Goal: Information Seeking & Learning: Check status

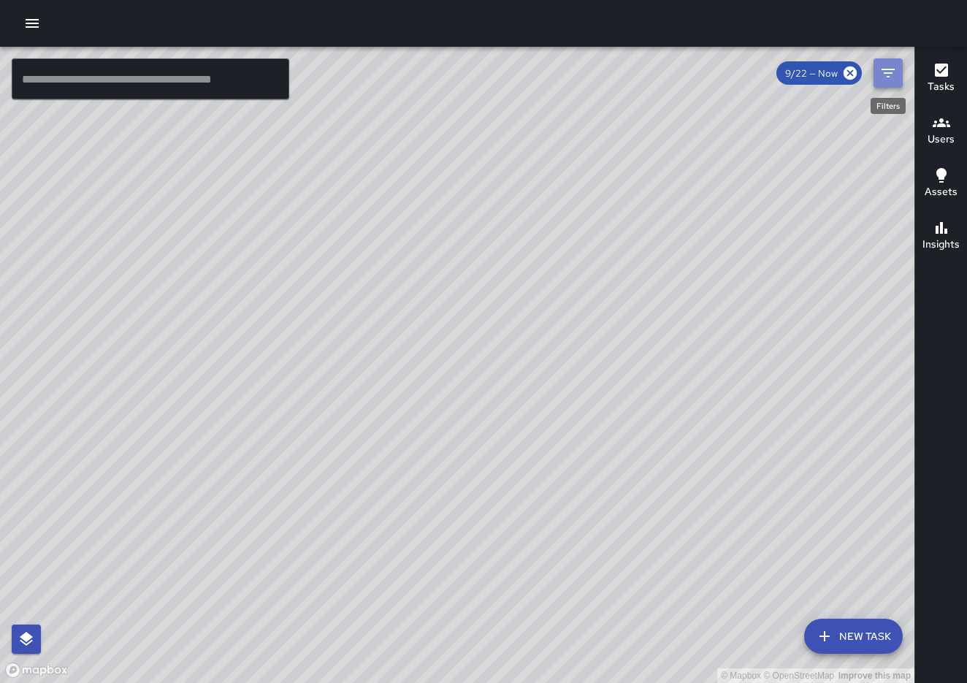
click at [889, 86] on button "Filters" at bounding box center [888, 72] width 29 height 29
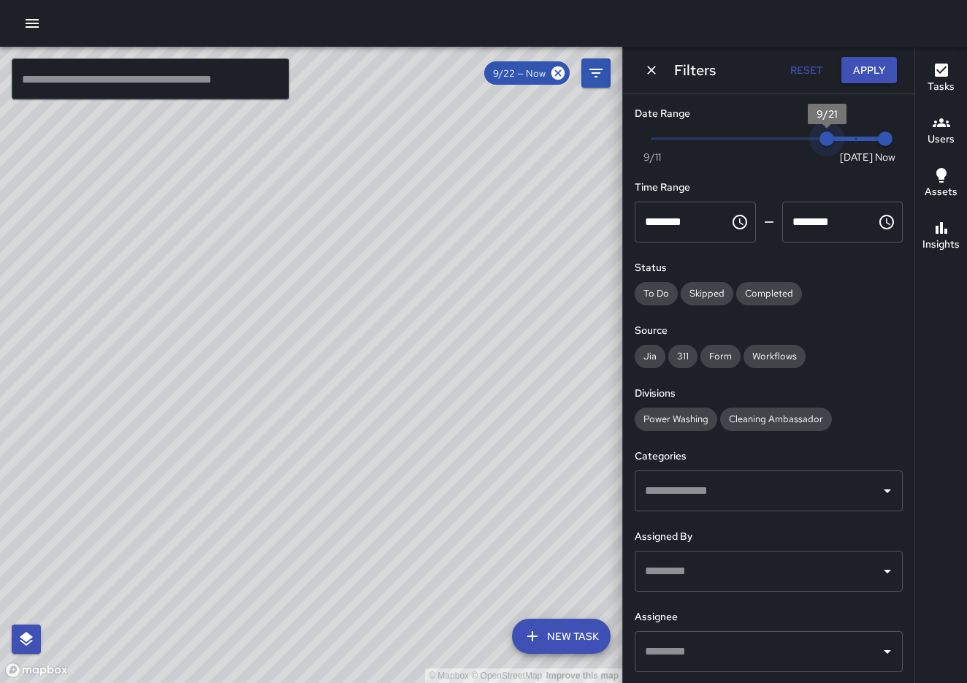
drag, startPoint x: 855, startPoint y: 135, endPoint x: 828, endPoint y: 135, distance: 27.0
click at [828, 135] on span "9/21" at bounding box center [827, 139] width 15 height 15
drag, startPoint x: 828, startPoint y: 135, endPoint x: 805, endPoint y: 135, distance: 22.7
click at [805, 135] on span "9/20" at bounding box center [798, 139] width 15 height 15
drag, startPoint x: 805, startPoint y: 135, endPoint x: 763, endPoint y: 140, distance: 41.9
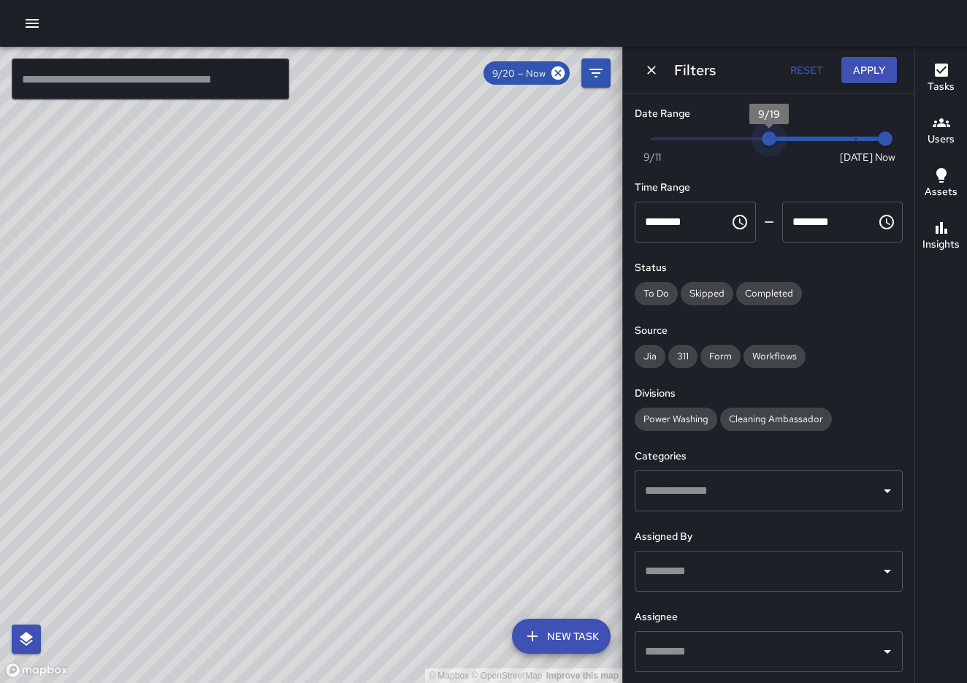
click at [763, 140] on span "9/19" at bounding box center [769, 139] width 15 height 15
drag, startPoint x: 773, startPoint y: 132, endPoint x: 802, endPoint y: 132, distance: 28.5
click at [802, 132] on span "9/20" at bounding box center [798, 139] width 15 height 15
type input "*"
drag, startPoint x: 799, startPoint y: 132, endPoint x: 644, endPoint y: 126, distance: 154.3
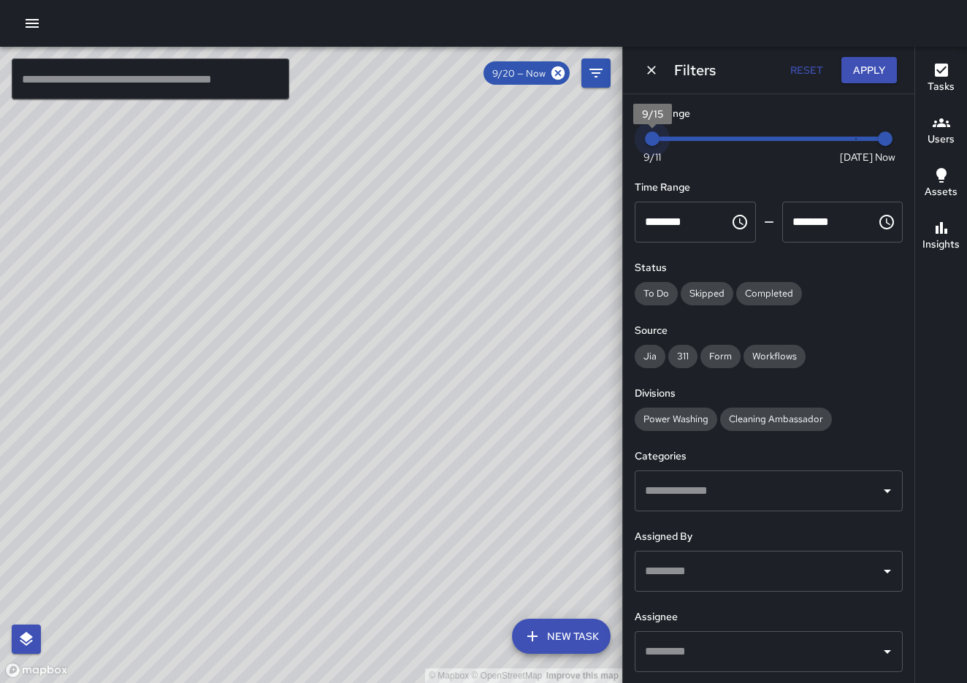
click at [645, 132] on span "9/15" at bounding box center [652, 139] width 15 height 15
click at [942, 137] on h6 "Users" at bounding box center [941, 140] width 27 height 16
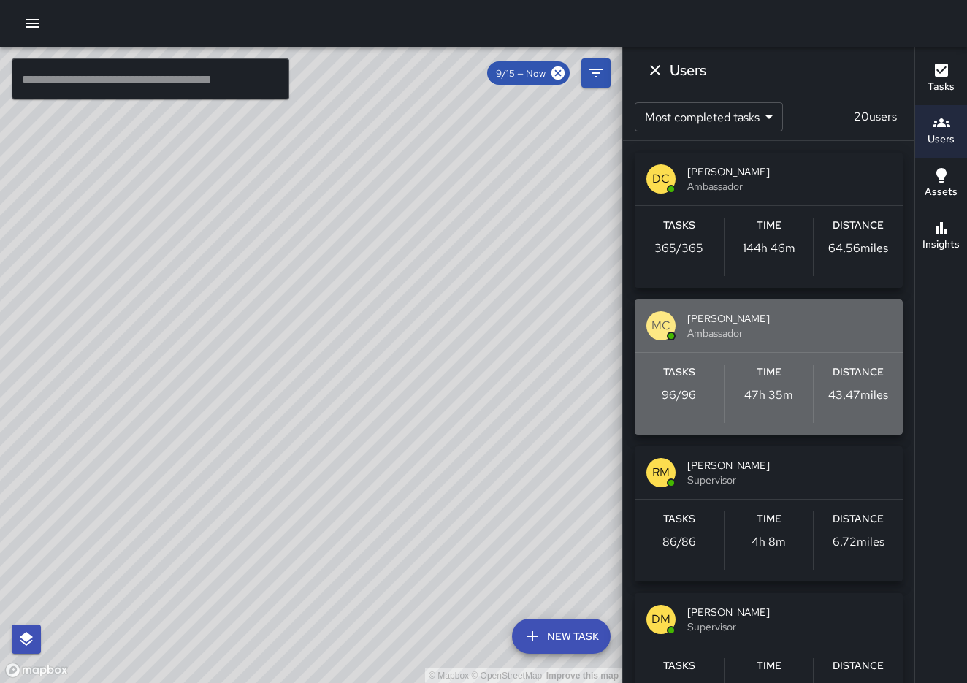
click at [756, 344] on div "MC [PERSON_NAME] Ambassador" at bounding box center [769, 326] width 268 height 53
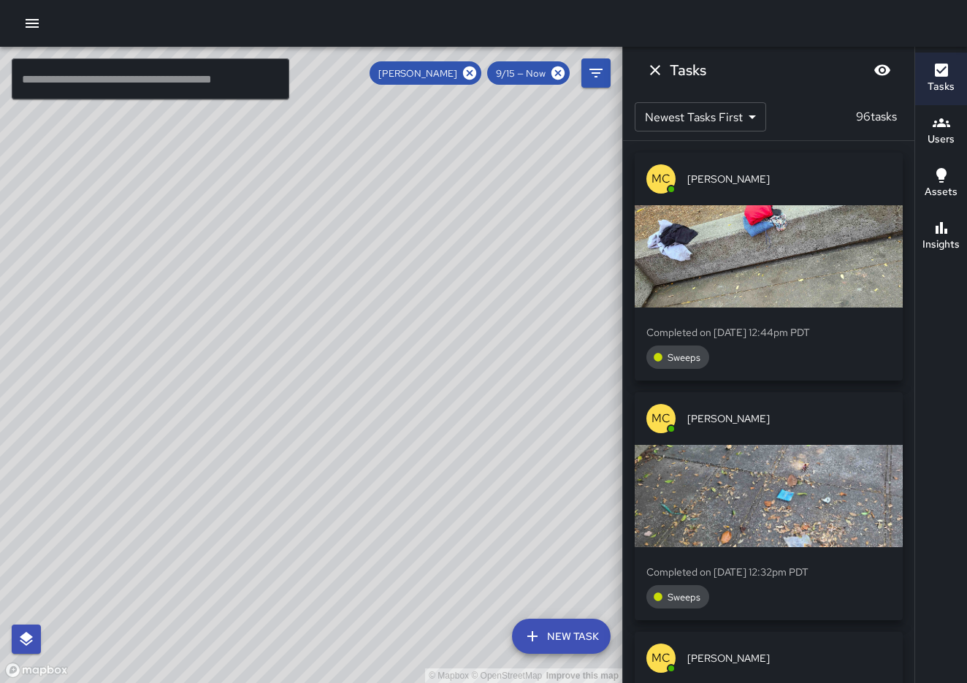
drag, startPoint x: 542, startPoint y: 539, endPoint x: 506, endPoint y: 461, distance: 86.0
click at [506, 461] on div "© Mapbox © OpenStreetMap Improve this map" at bounding box center [311, 365] width 623 height 636
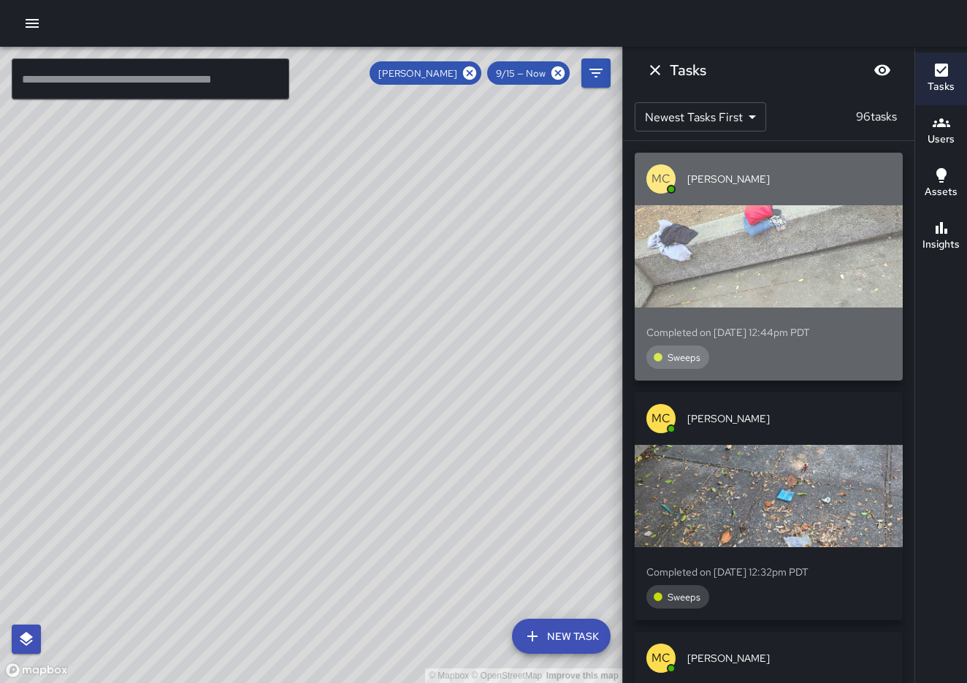
click at [740, 246] on div "button" at bounding box center [769, 256] width 268 height 102
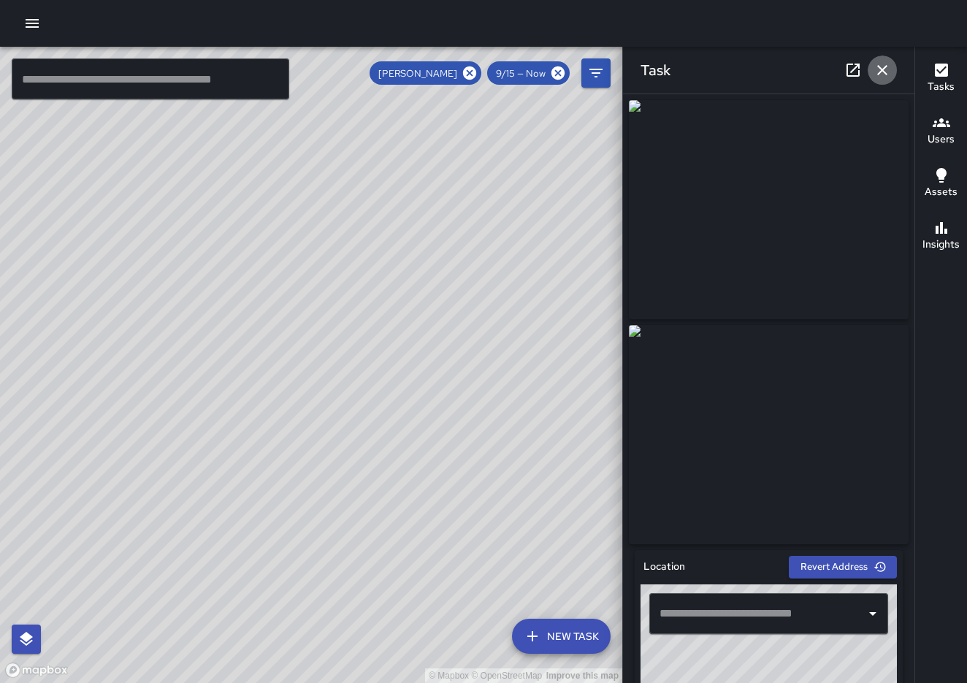
click at [887, 67] on icon "button" at bounding box center [883, 70] width 18 height 18
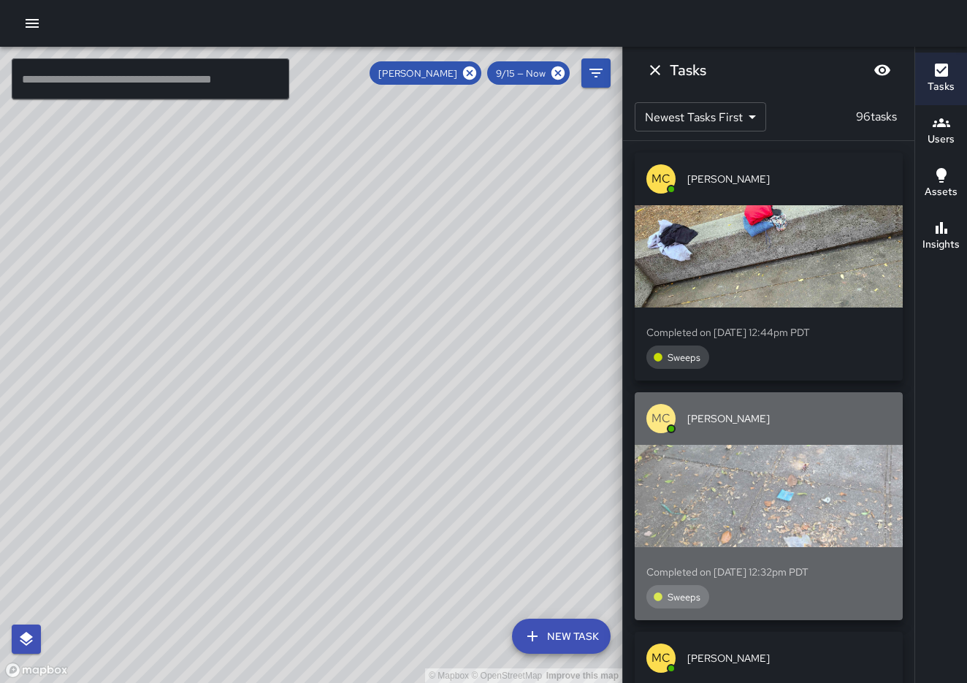
click at [776, 415] on span "[PERSON_NAME]" at bounding box center [790, 418] width 204 height 15
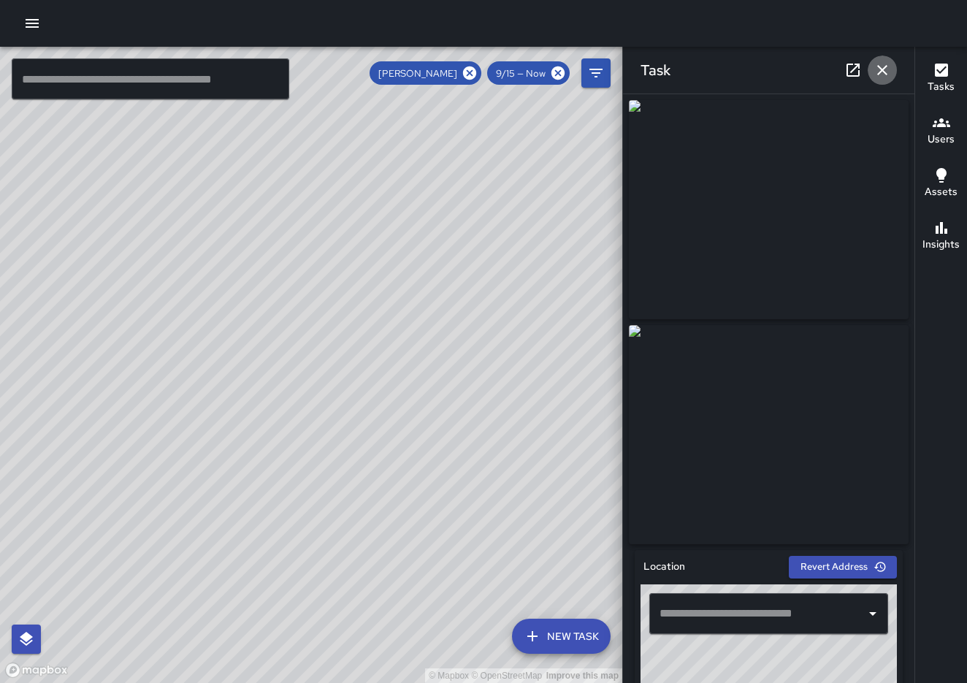
click at [883, 80] on button "button" at bounding box center [882, 70] width 29 height 29
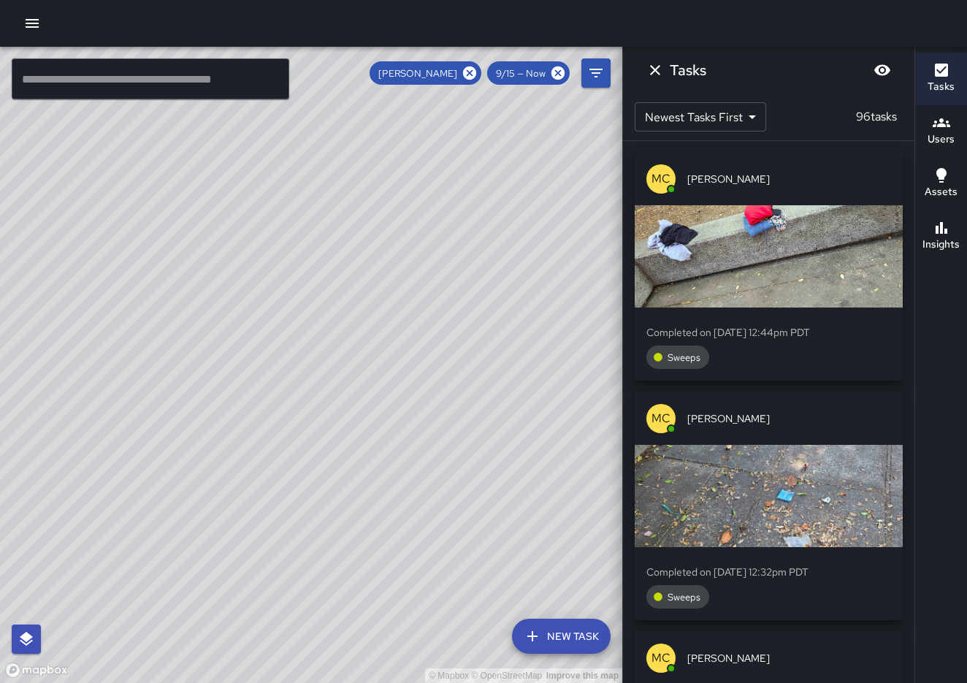
click at [909, 329] on div "MC [PERSON_NAME] Completed on [DATE] 12:44pm PDT Sweeps MC [PERSON_NAME] Comple…" at bounding box center [769, 412] width 292 height 542
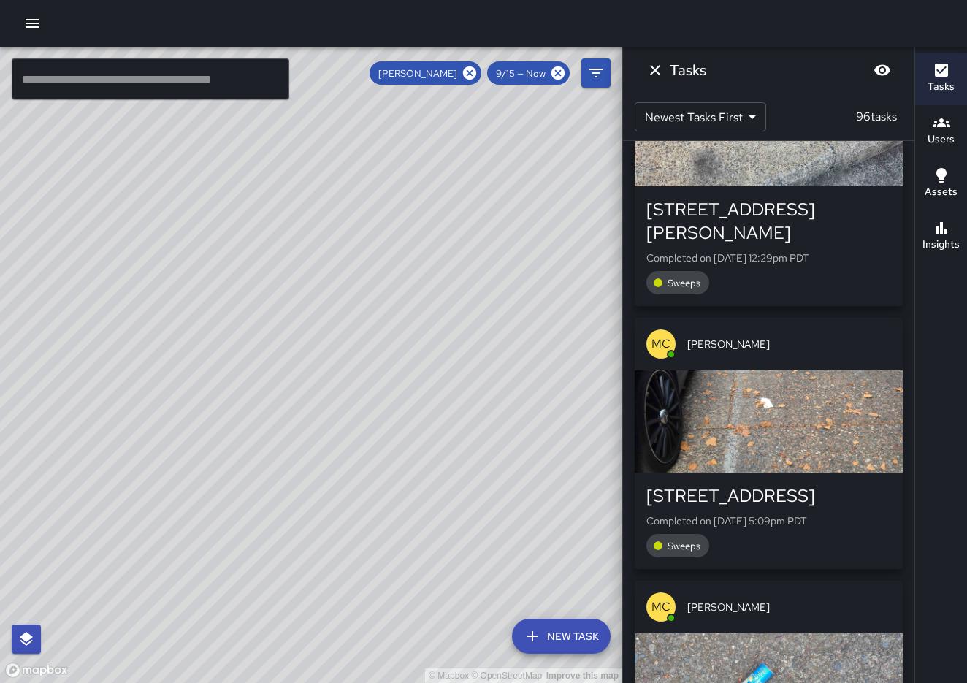
scroll to position [609, 0]
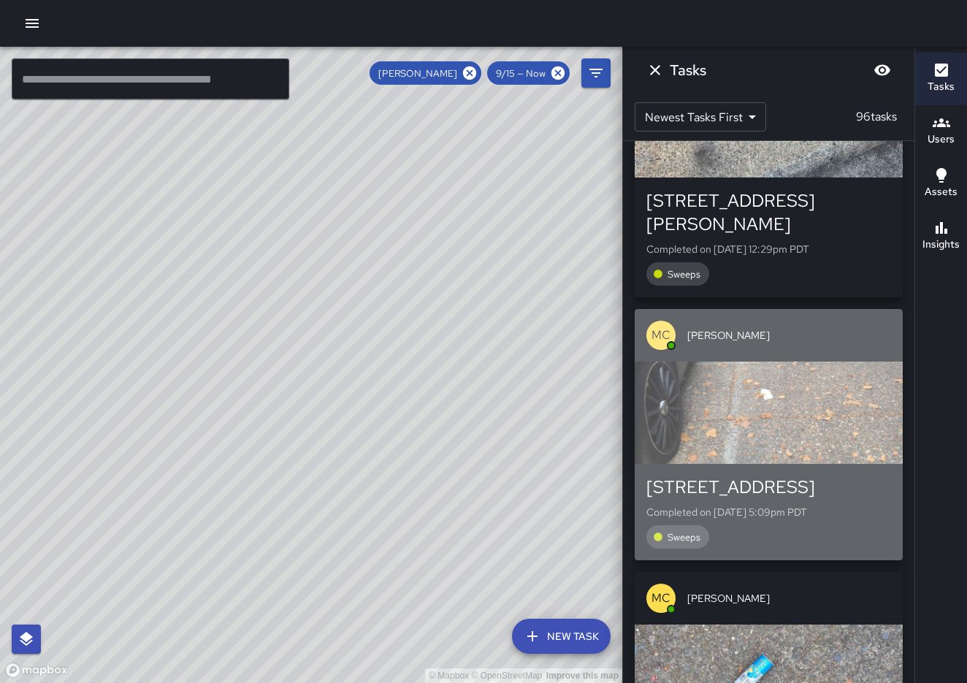
click at [810, 411] on div "button" at bounding box center [769, 413] width 268 height 102
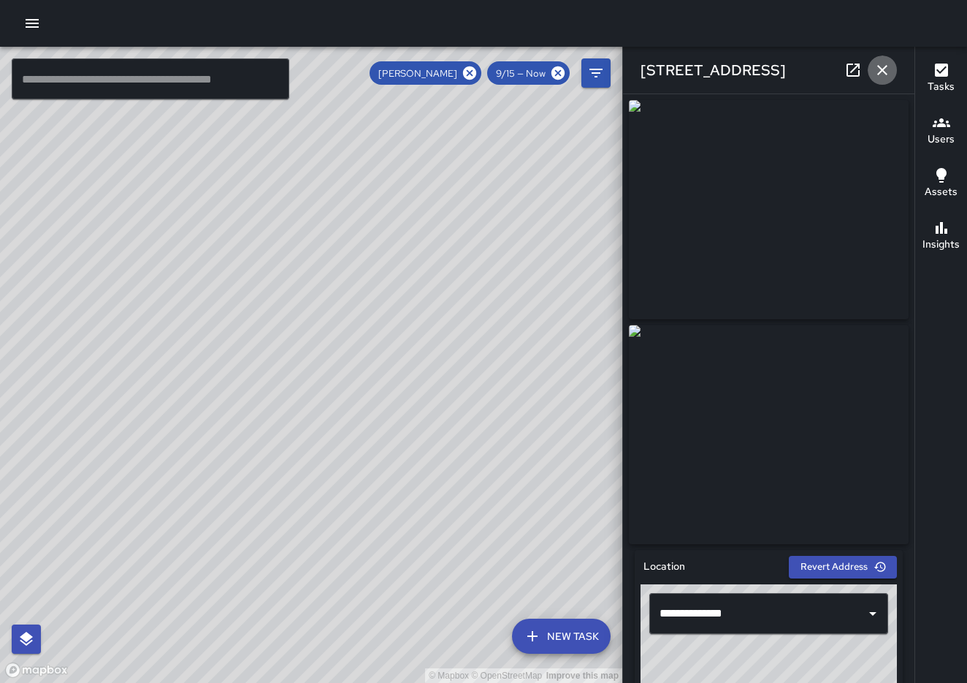
click at [881, 65] on icon "button" at bounding box center [883, 70] width 18 height 18
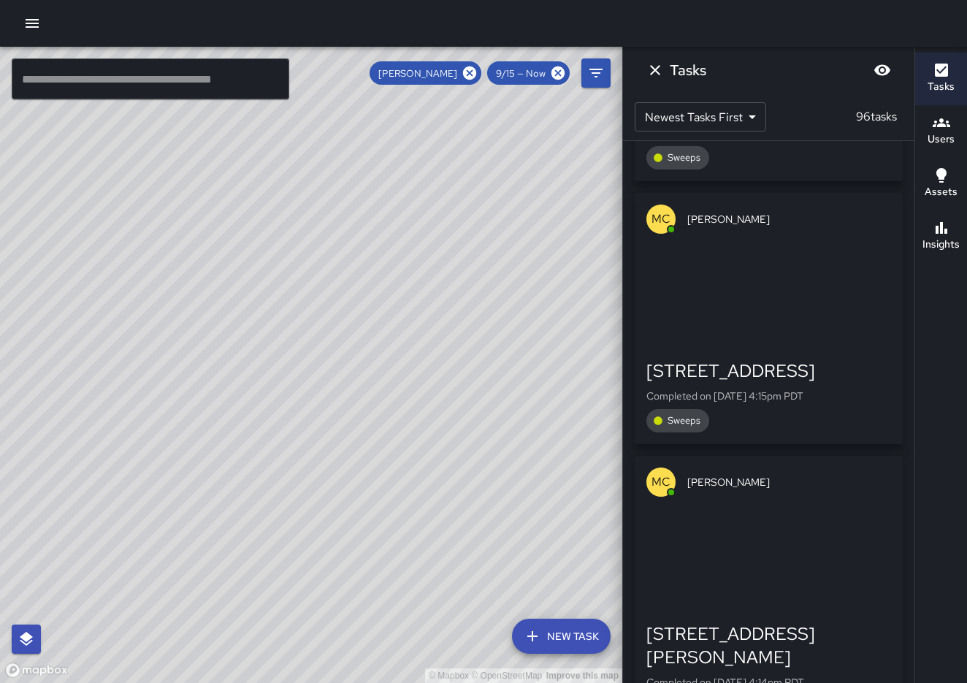
scroll to position [4451, 0]
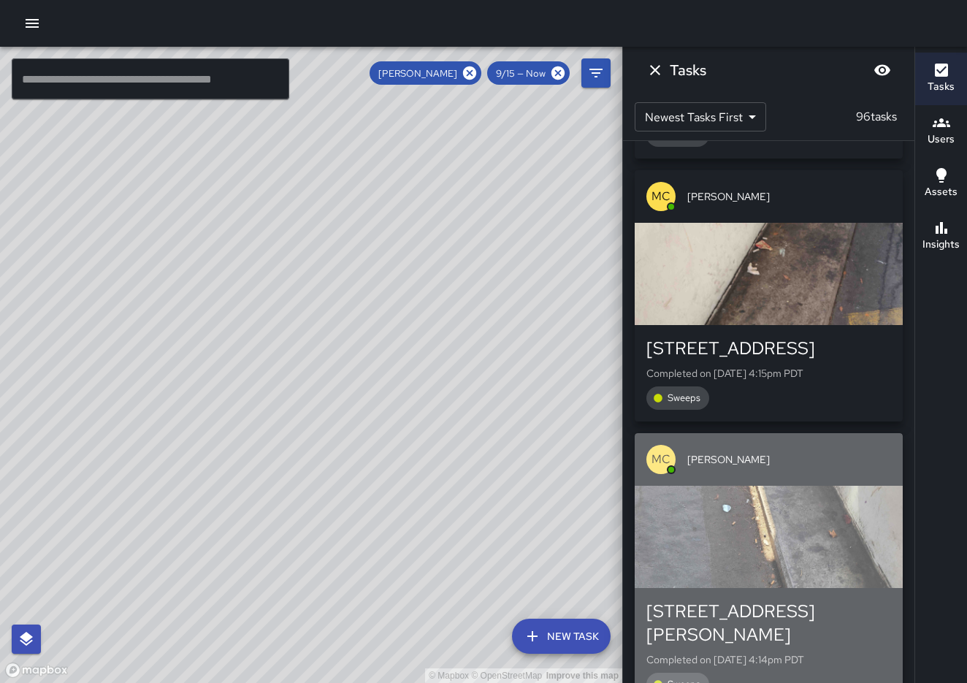
click at [780, 493] on button "MC [PERSON_NAME] [STREET_ADDRESS][PERSON_NAME] Completed on [DATE] 4:14pm PDT S…" at bounding box center [769, 570] width 268 height 275
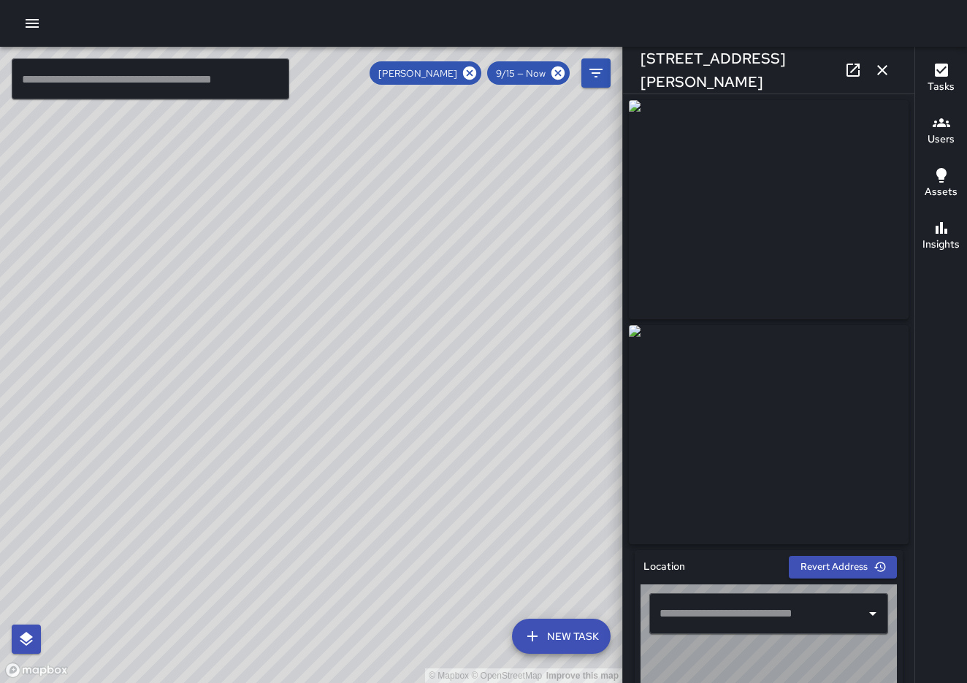
type input "**********"
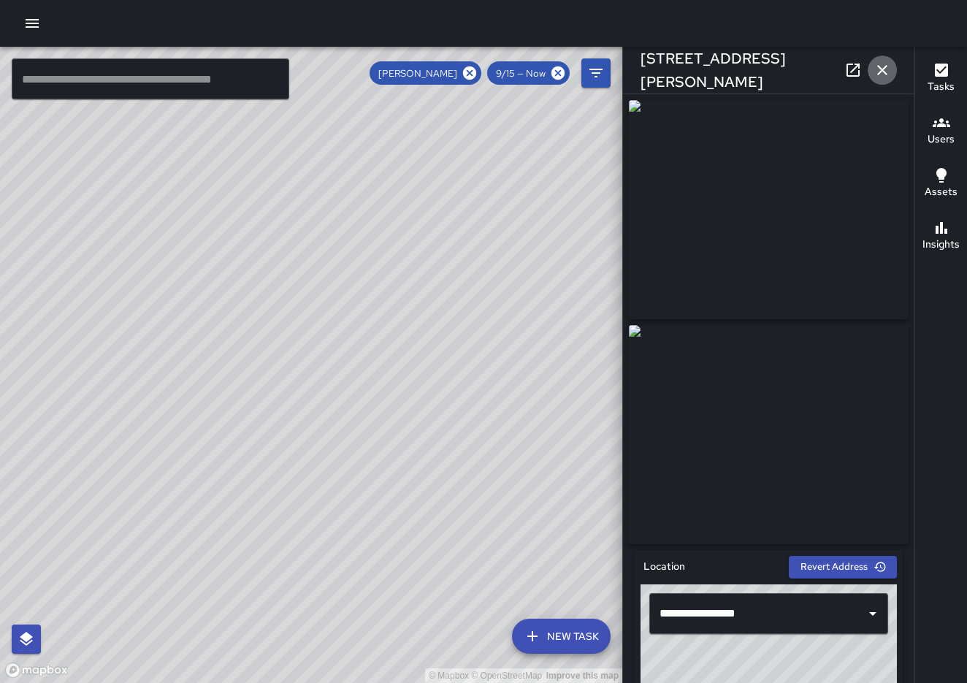
click at [888, 66] on icon "button" at bounding box center [883, 70] width 18 height 18
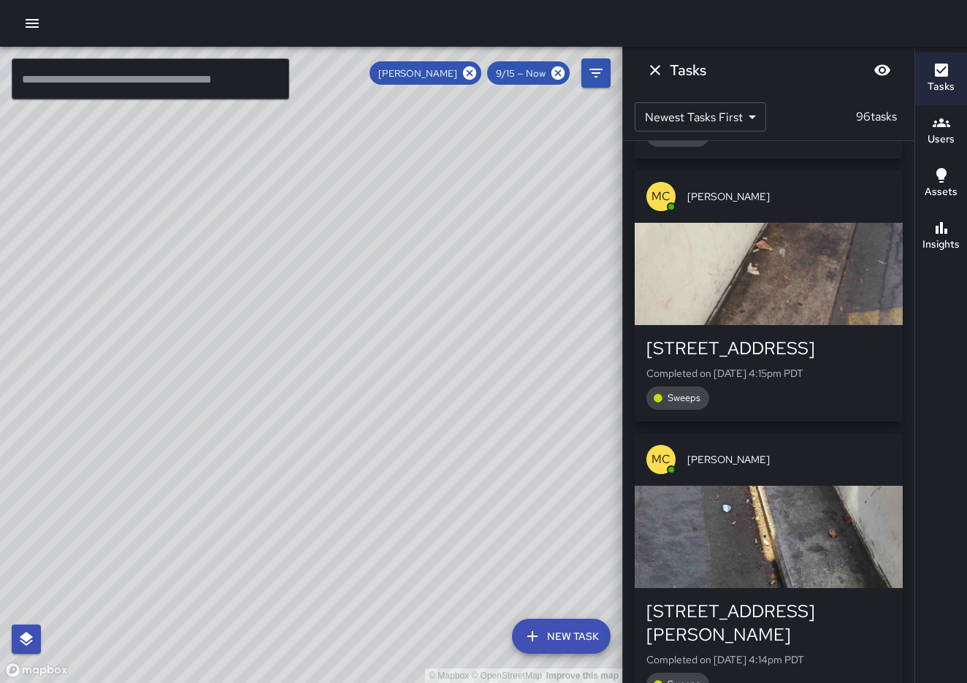
click at [911, 358] on div "MC [PERSON_NAME] Completed on [DATE] 12:44pm PDT Sweeps MC [PERSON_NAME] Comple…" at bounding box center [769, 412] width 292 height 542
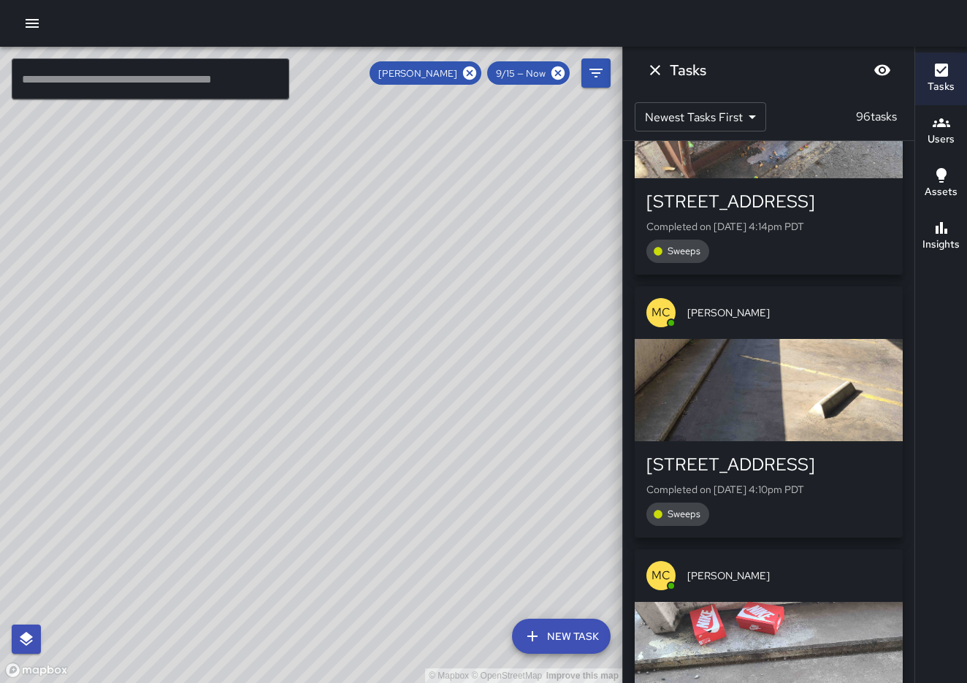
scroll to position [5235, 0]
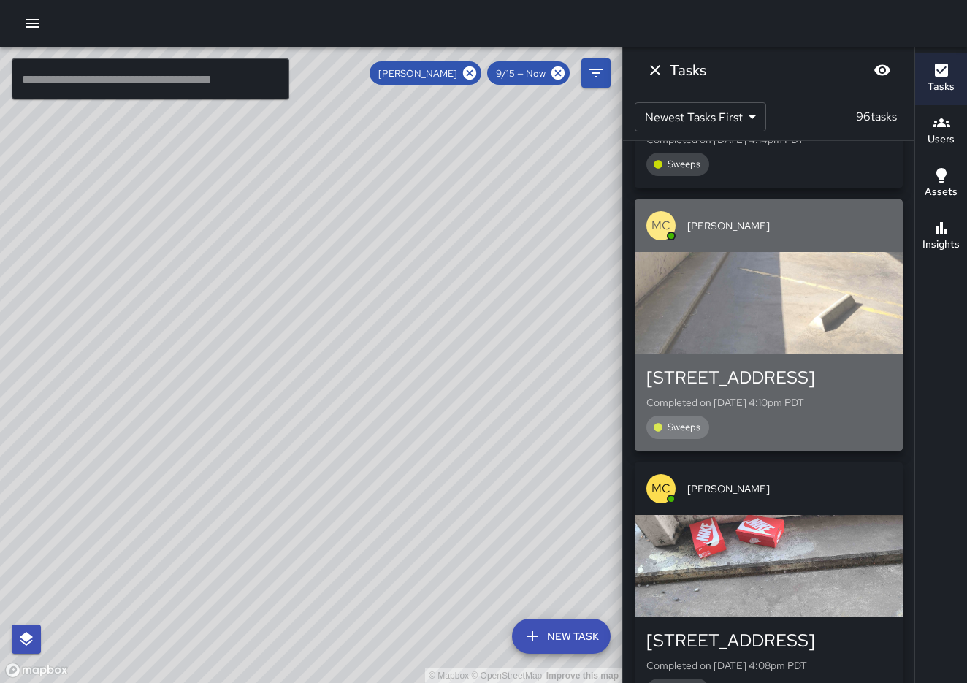
click at [793, 354] on div "465 A Street Completed on [DATE] 4:10pm PDT Sweeps" at bounding box center [769, 402] width 268 height 96
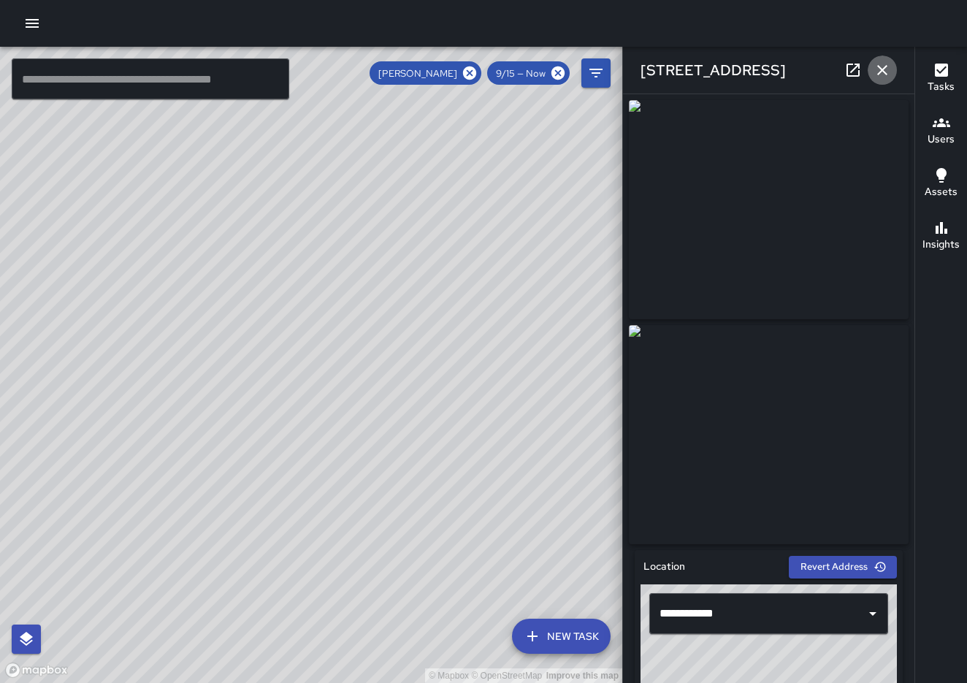
click at [878, 76] on icon "button" at bounding box center [883, 70] width 18 height 18
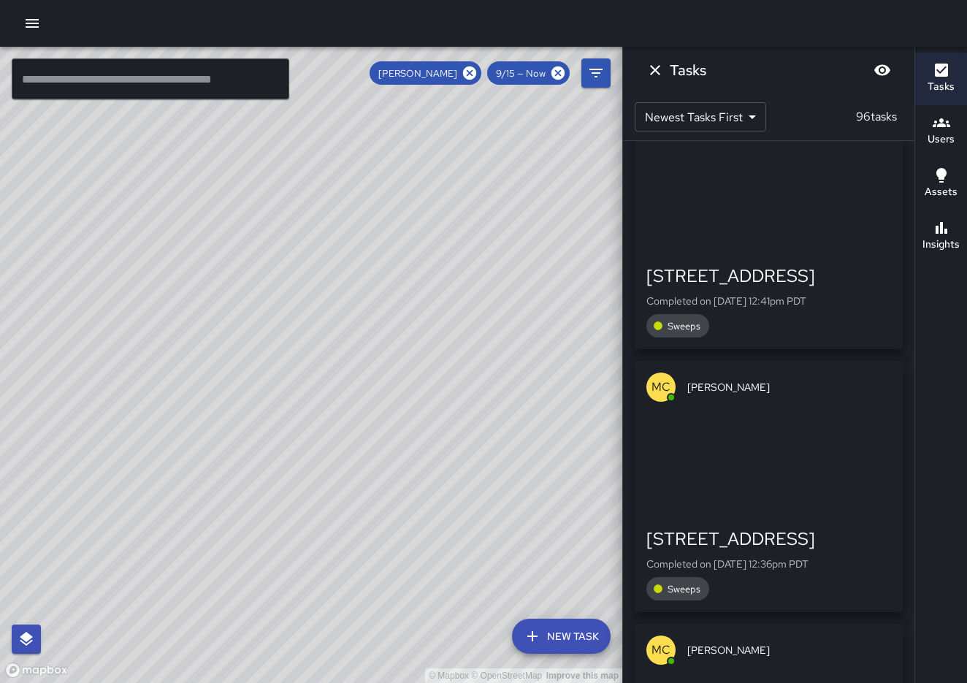
scroll to position [8989, 0]
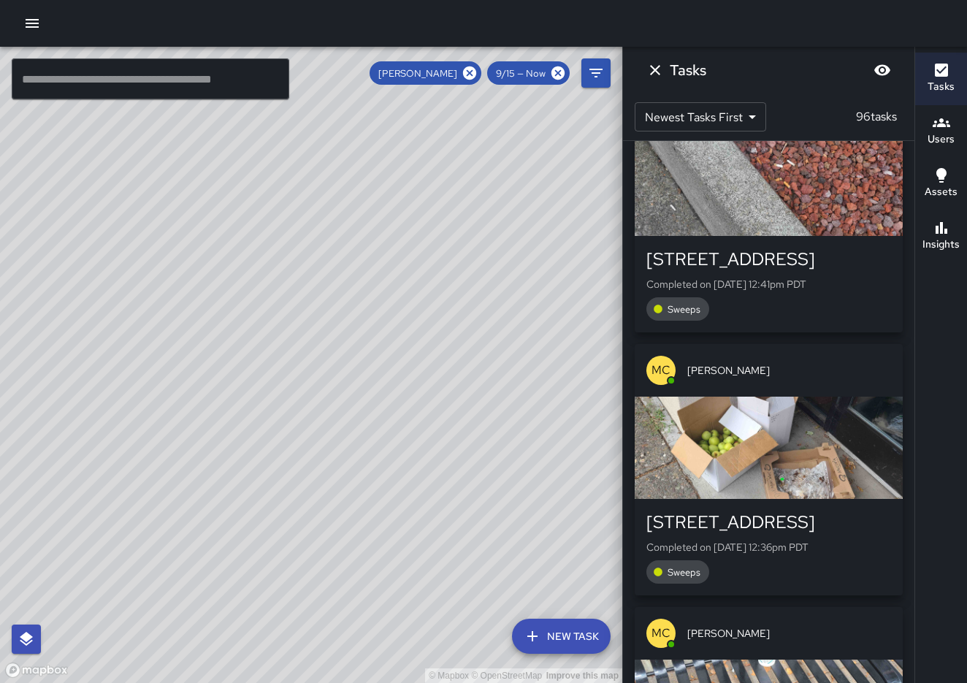
click at [786, 397] on div "button" at bounding box center [769, 448] width 268 height 102
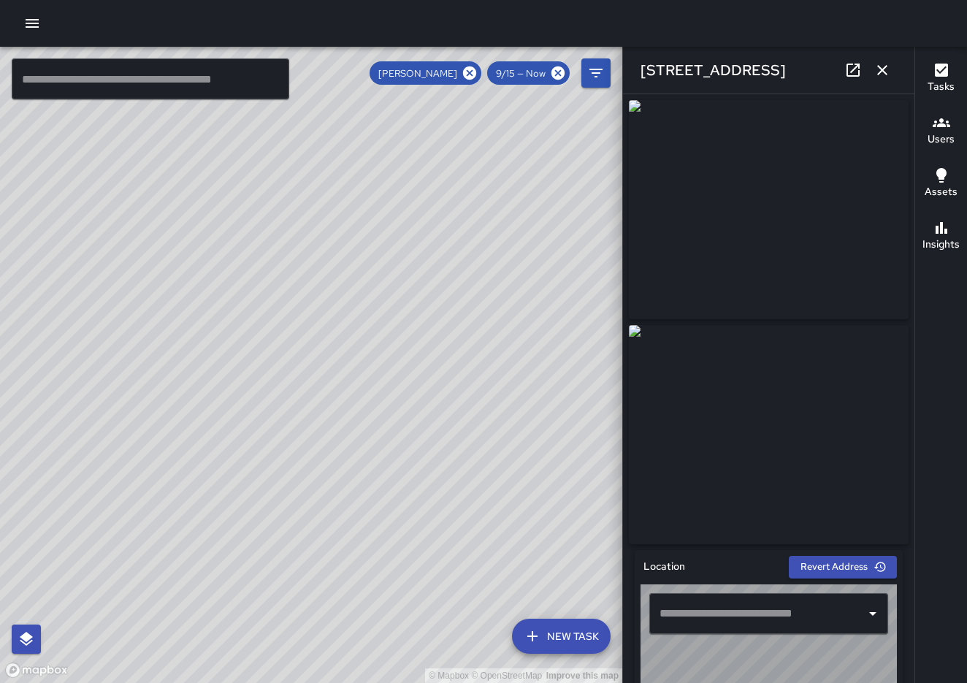
type input "**********"
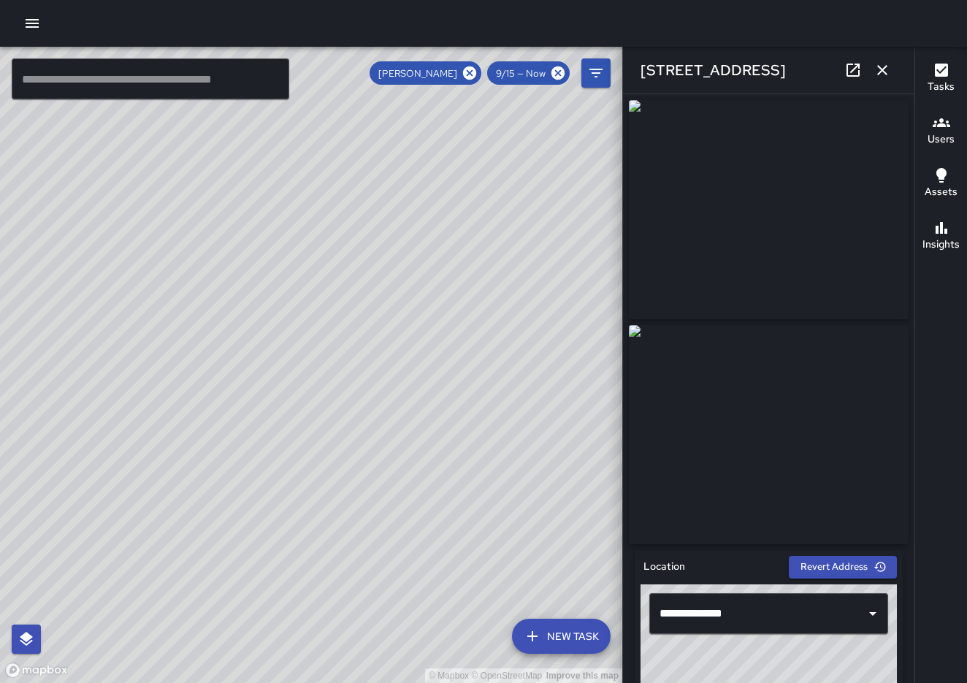
scroll to position [1, 0]
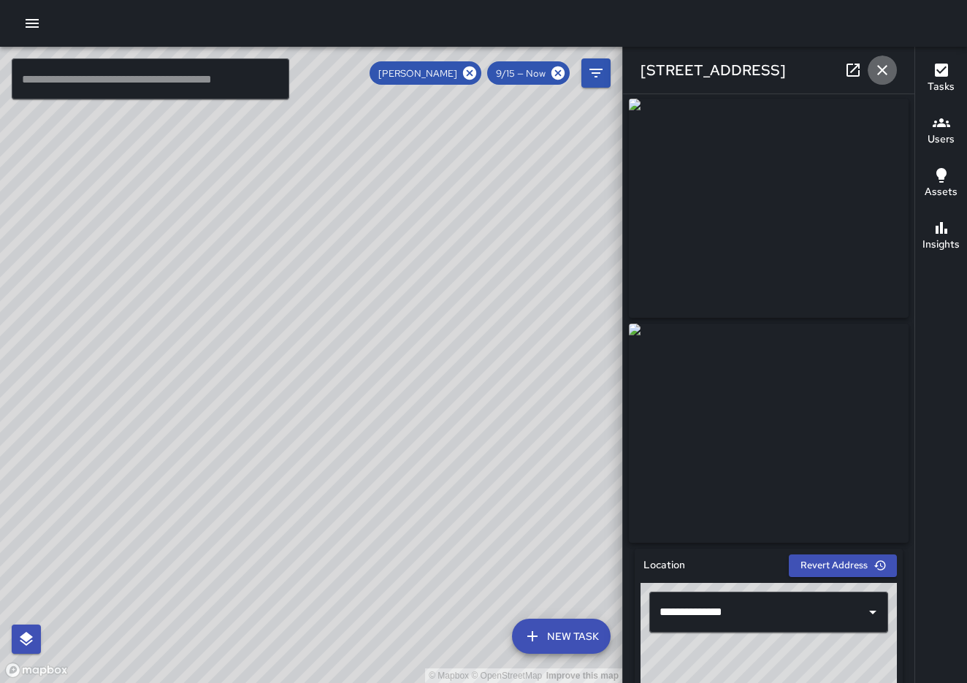
click at [888, 75] on icon "button" at bounding box center [883, 70] width 18 height 18
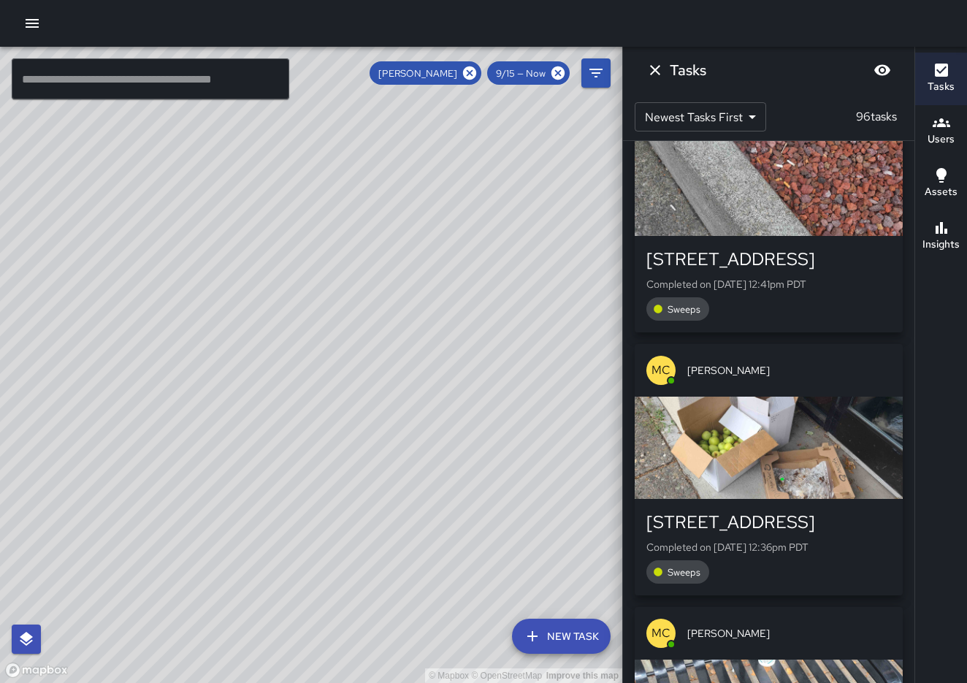
drag, startPoint x: 514, startPoint y: 393, endPoint x: 487, endPoint y: 243, distance: 152.8
click at [487, 243] on div "© Mapbox © OpenStreetMap Improve this map" at bounding box center [311, 365] width 623 height 636
click at [661, 71] on icon "Dismiss" at bounding box center [656, 70] width 18 height 18
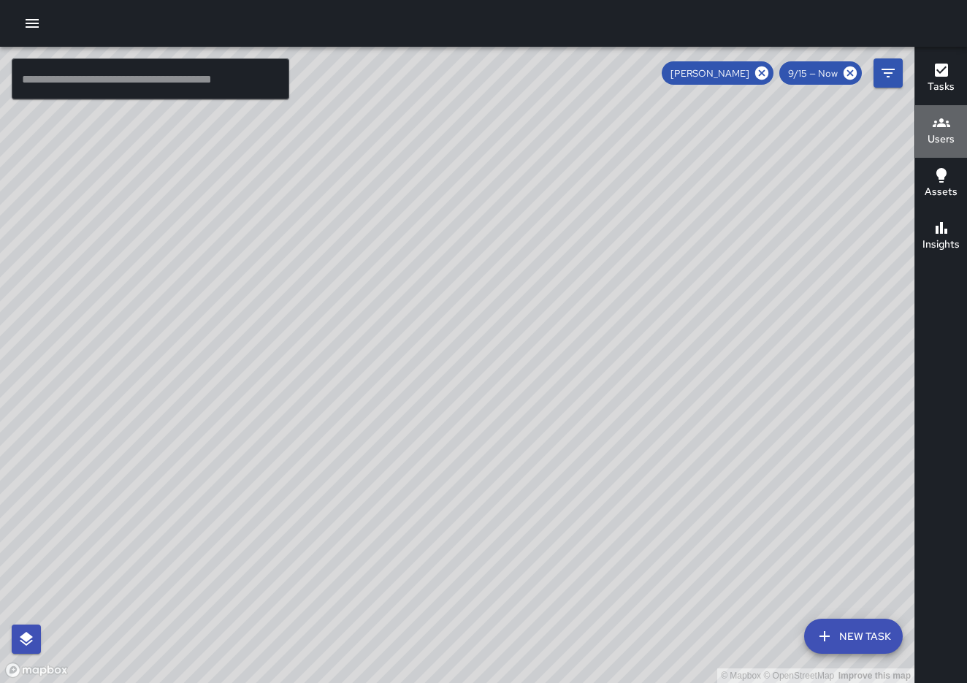
click at [953, 136] on h6 "Users" at bounding box center [941, 140] width 27 height 16
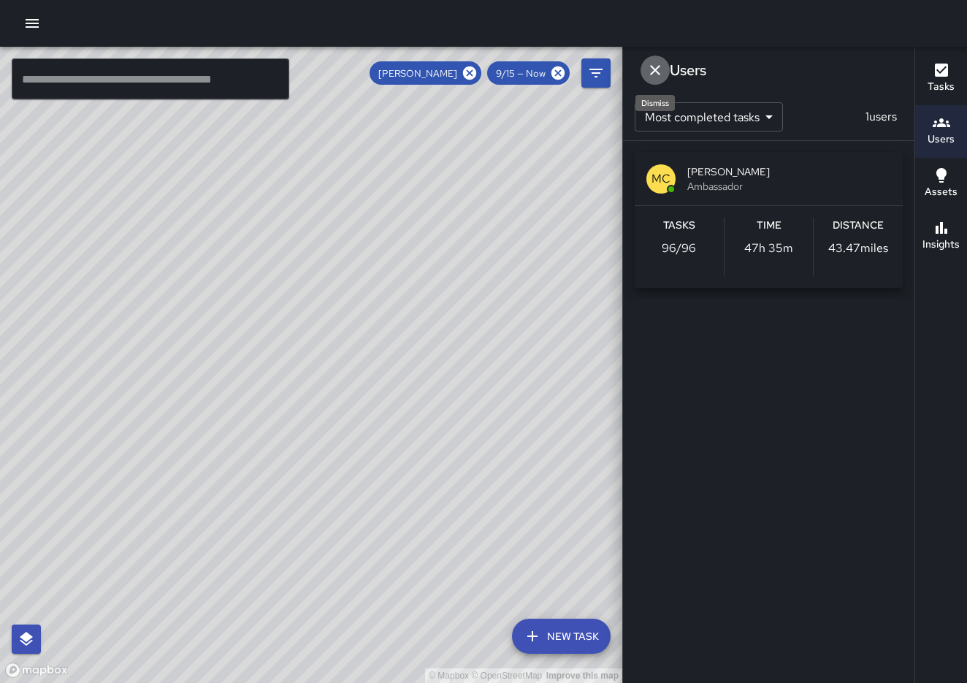
click at [661, 72] on icon "Dismiss" at bounding box center [656, 70] width 18 height 18
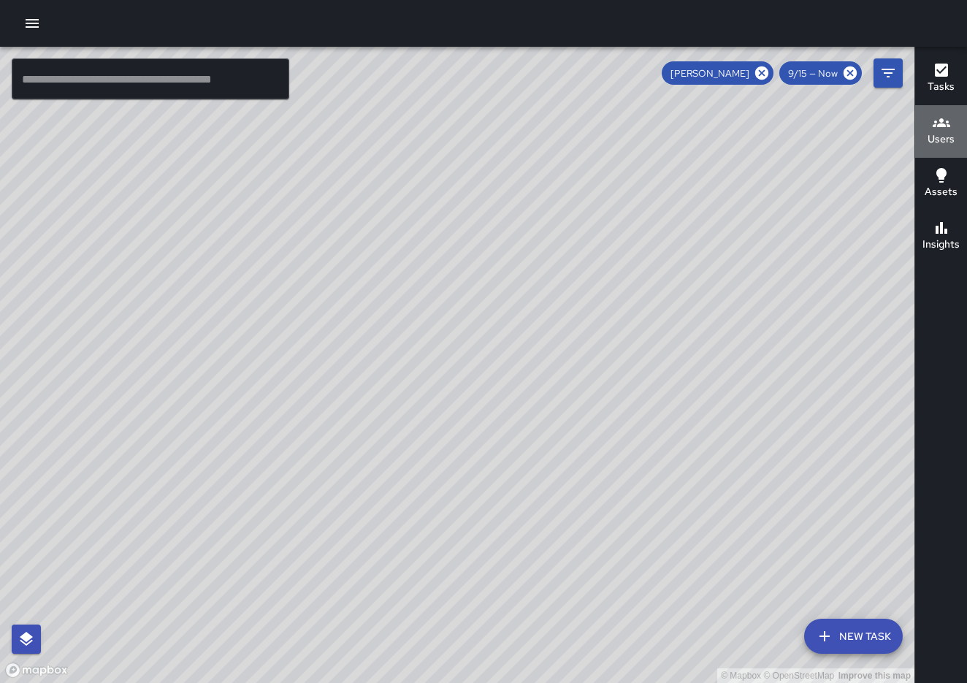
click at [938, 137] on h6 "Users" at bounding box center [941, 140] width 27 height 16
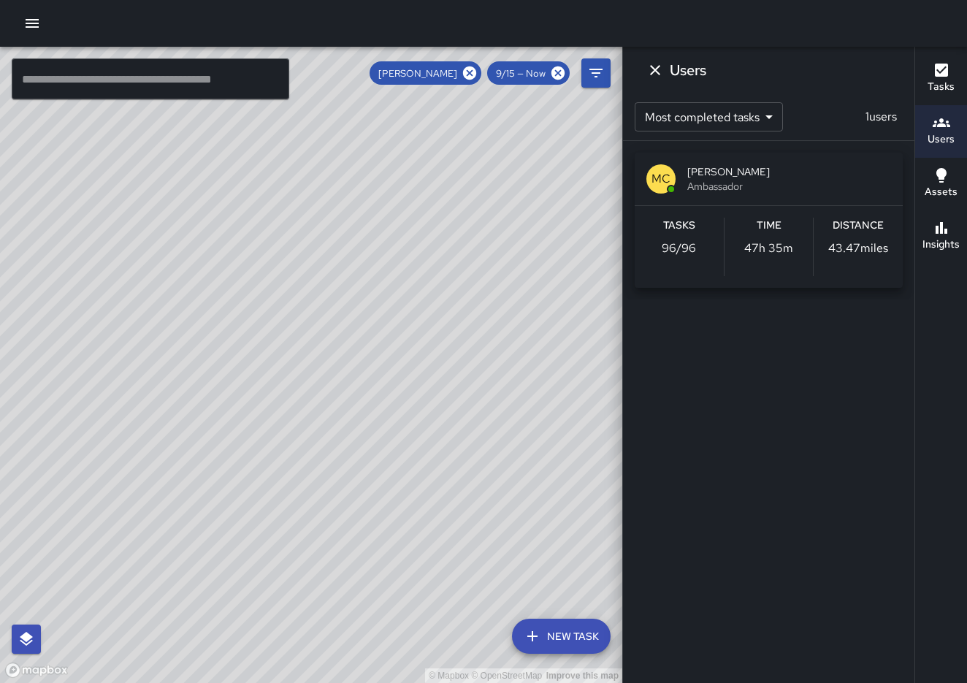
click at [886, 115] on p "1 users" at bounding box center [881, 117] width 43 height 18
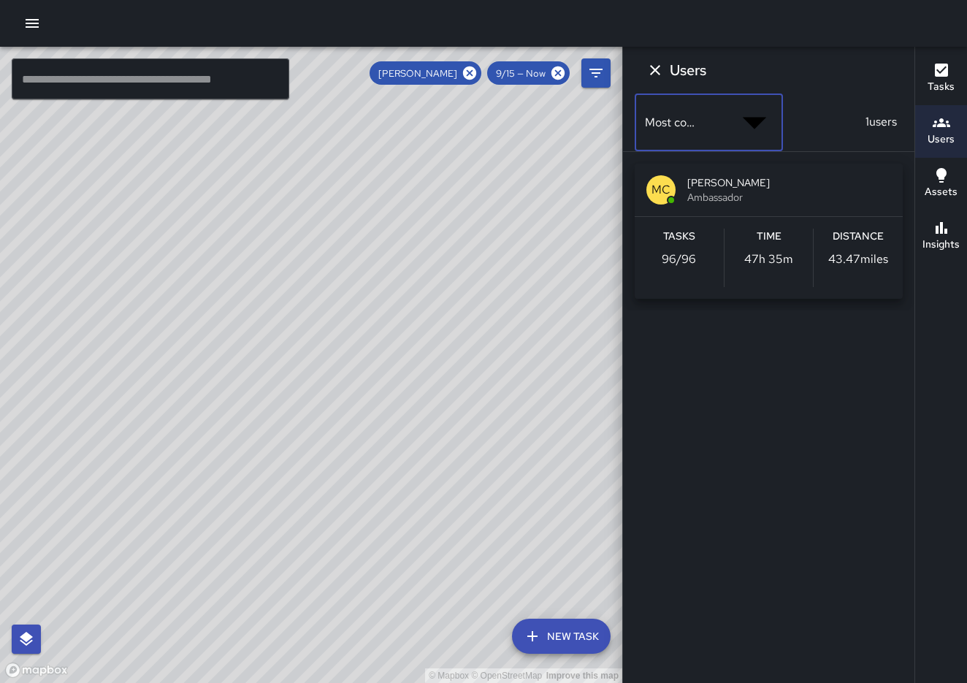
click at [763, 129] on body "© Mapbox © OpenStreetMap Improve this map ​ New Task [PERSON_NAME] 9/15 — Now M…" at bounding box center [483, 378] width 967 height 756
click at [757, 123] on body "© Mapbox © OpenStreetMap Improve this map ​ New Task [PERSON_NAME] 9/15 — Now M…" at bounding box center [483, 378] width 967 height 756
type input "*"
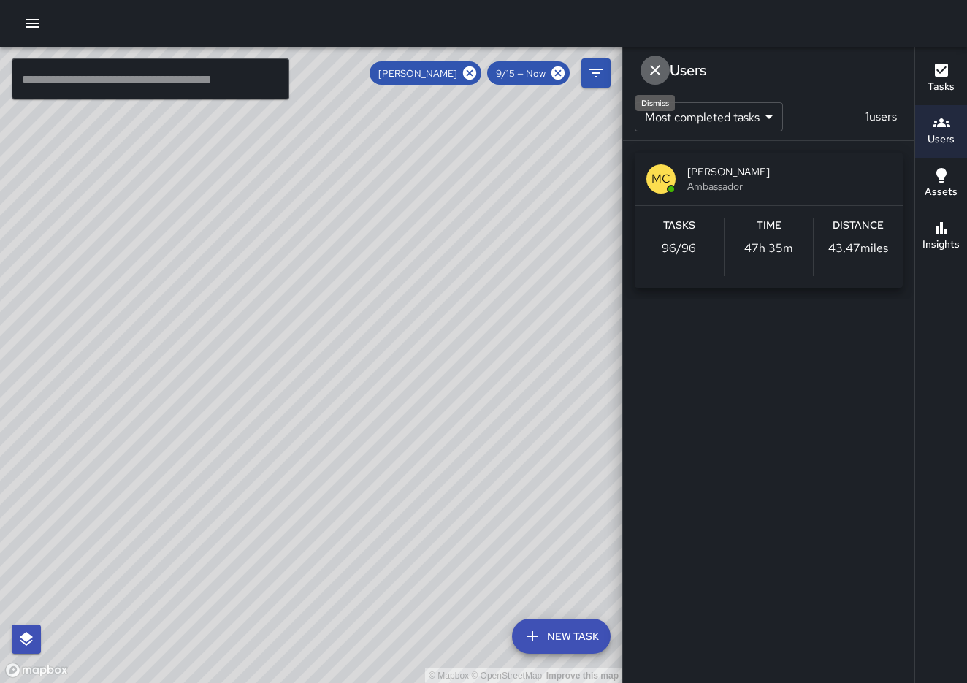
click at [646, 71] on button "Dismiss" at bounding box center [655, 70] width 29 height 29
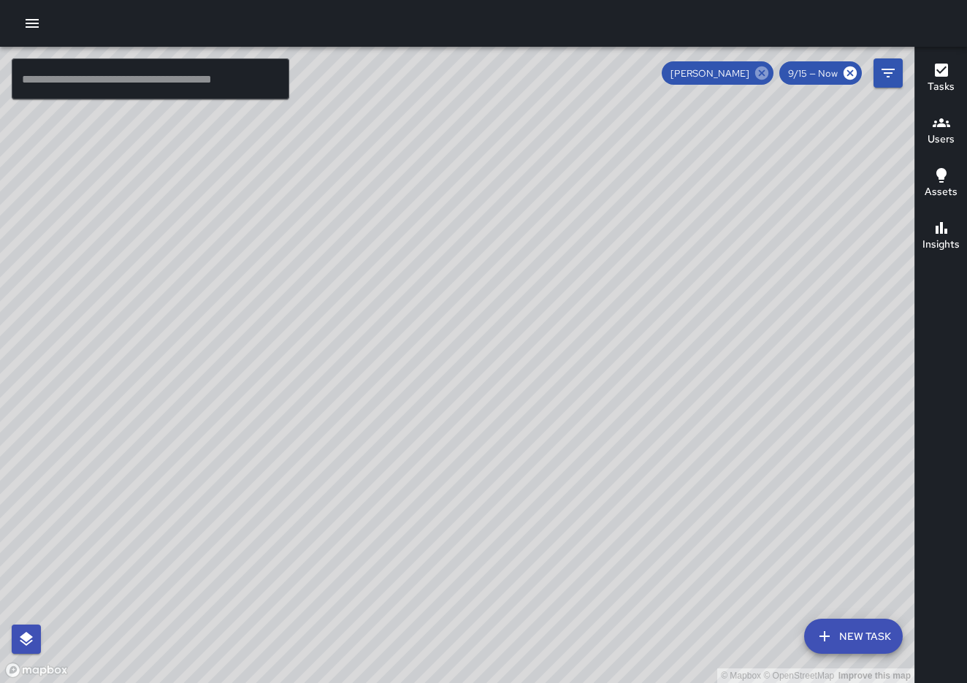
click at [765, 80] on icon at bounding box center [762, 73] width 16 height 16
click at [935, 139] on h6 "Users" at bounding box center [941, 140] width 27 height 16
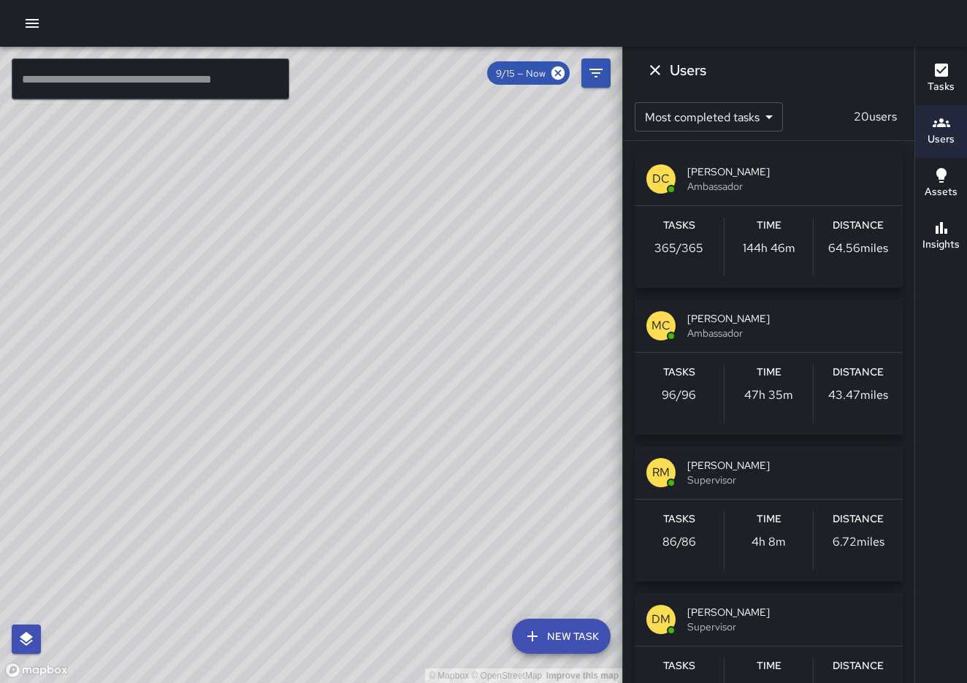
click at [908, 278] on div "DC [PERSON_NAME] Ambassador Tasks 365 / 365 Time 144h 46m Distance 64.56 miles …" at bounding box center [769, 412] width 292 height 542
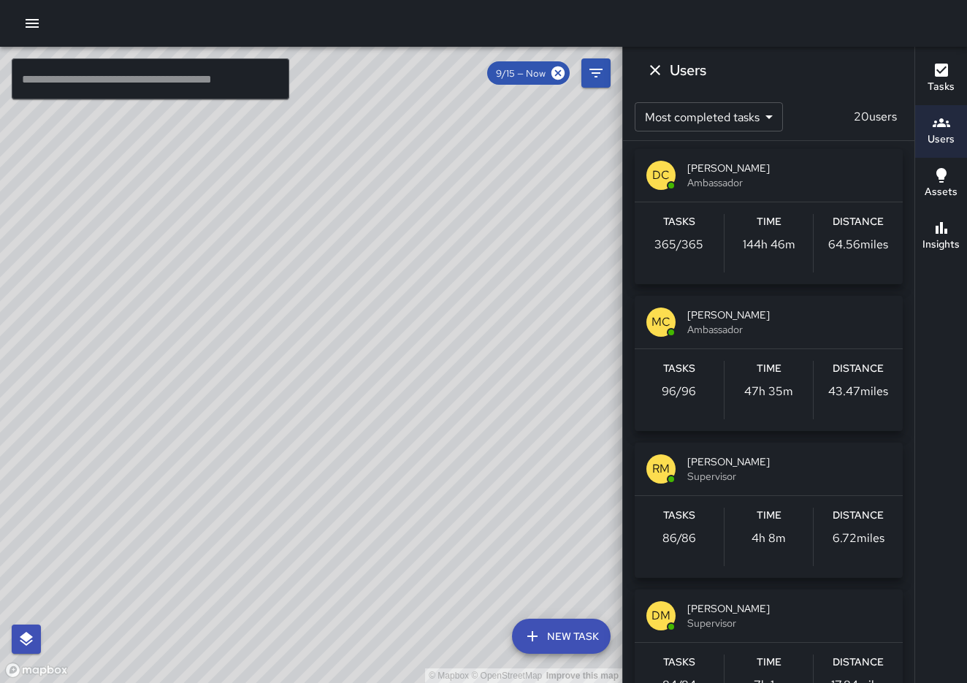
scroll to position [3, 0]
click at [17, 24] on div at bounding box center [483, 23] width 967 height 47
click at [31, 30] on icon "button" at bounding box center [32, 24] width 18 height 18
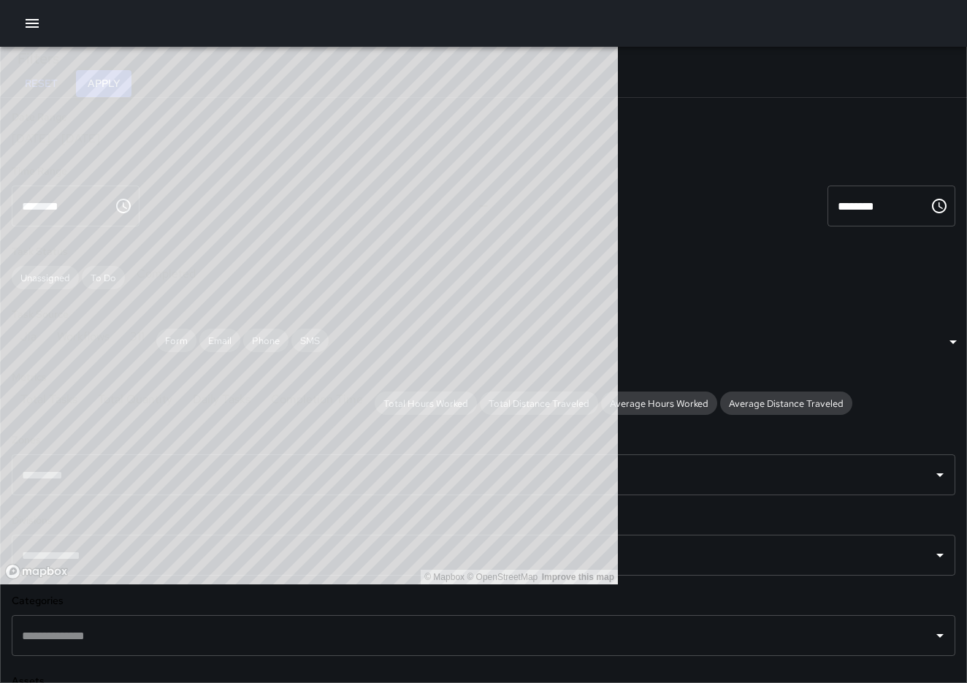
scroll to position [437, 617]
click at [208, 146] on div "[DATE] - [DATE]" at bounding box center [484, 138] width 944 height 15
